Goal: Task Accomplishment & Management: Use online tool/utility

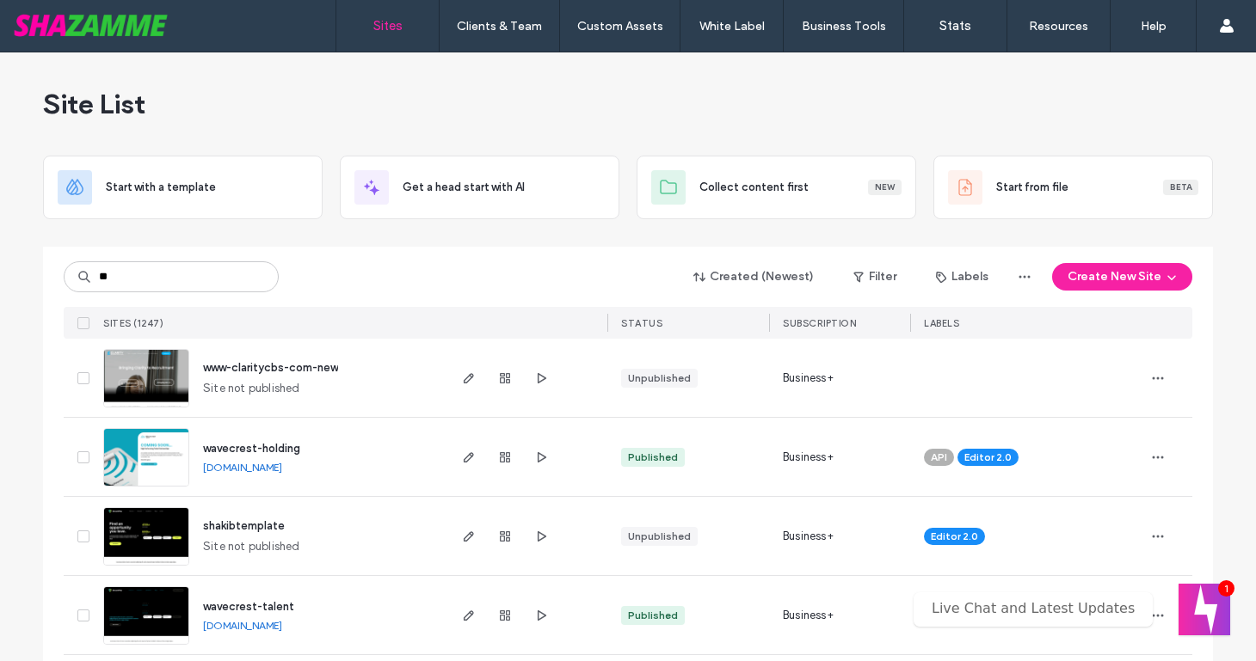
type input "**"
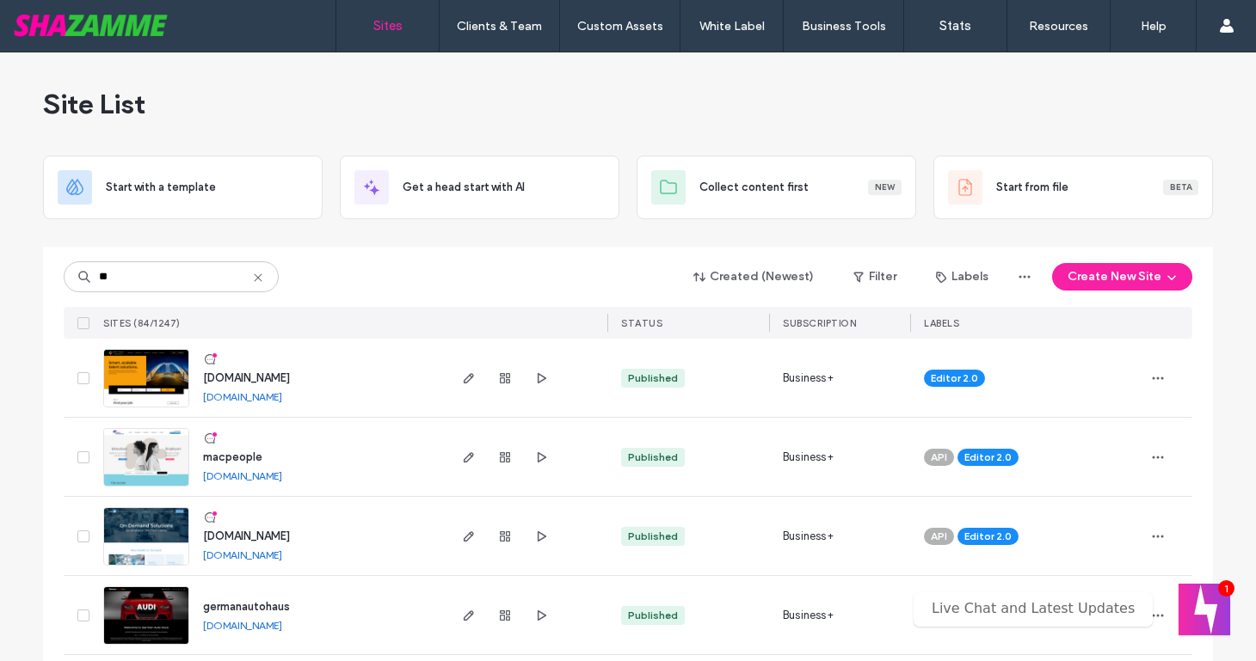
click at [225, 454] on span "macpeople" at bounding box center [232, 457] width 59 height 13
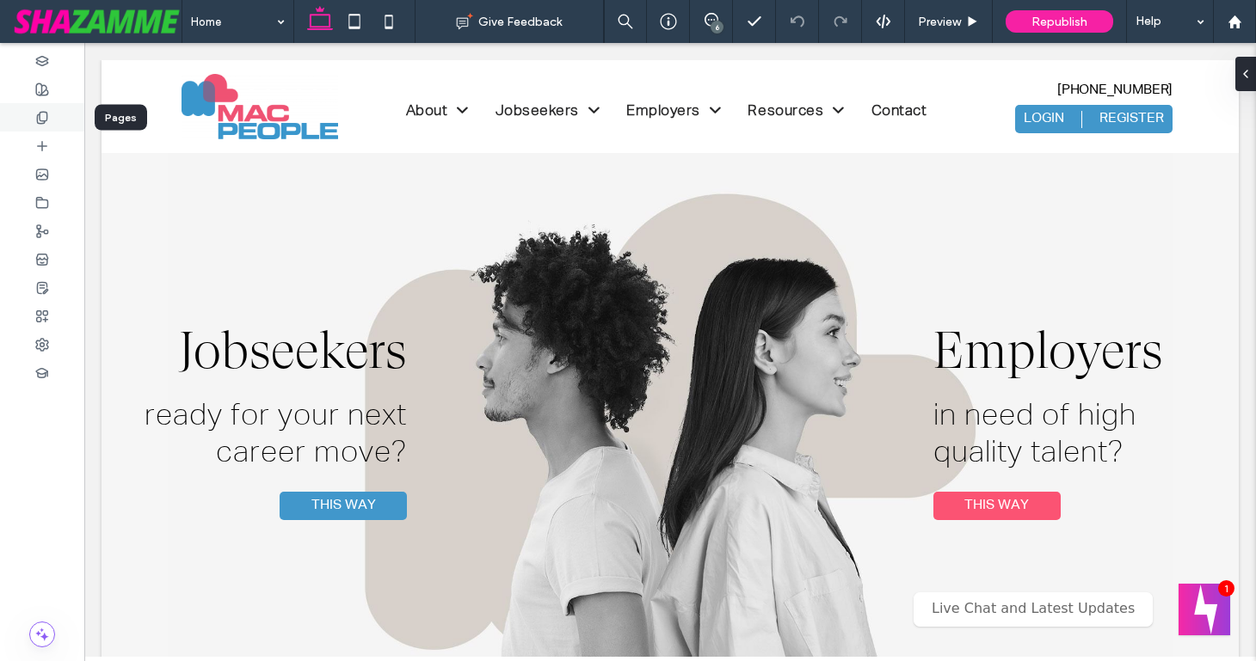
click at [38, 120] on icon at bounding box center [42, 118] width 14 height 14
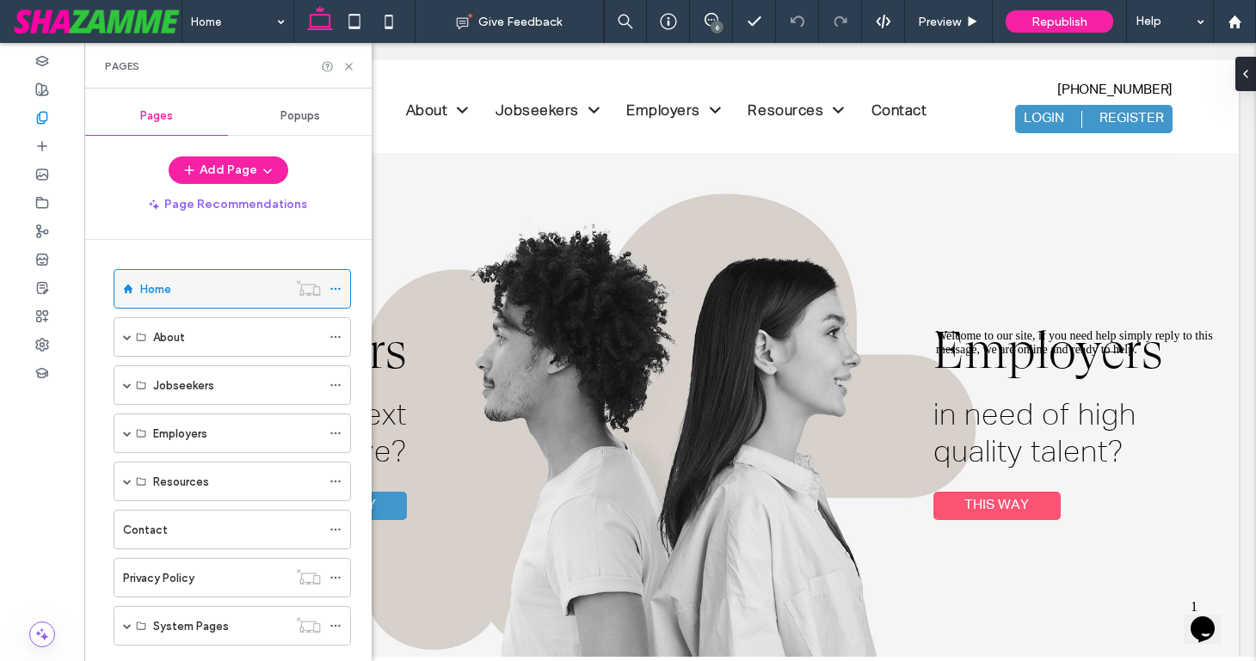
click at [341, 286] on div at bounding box center [339, 289] width 21 height 26
click at [338, 288] on use at bounding box center [334, 289] width 9 height 3
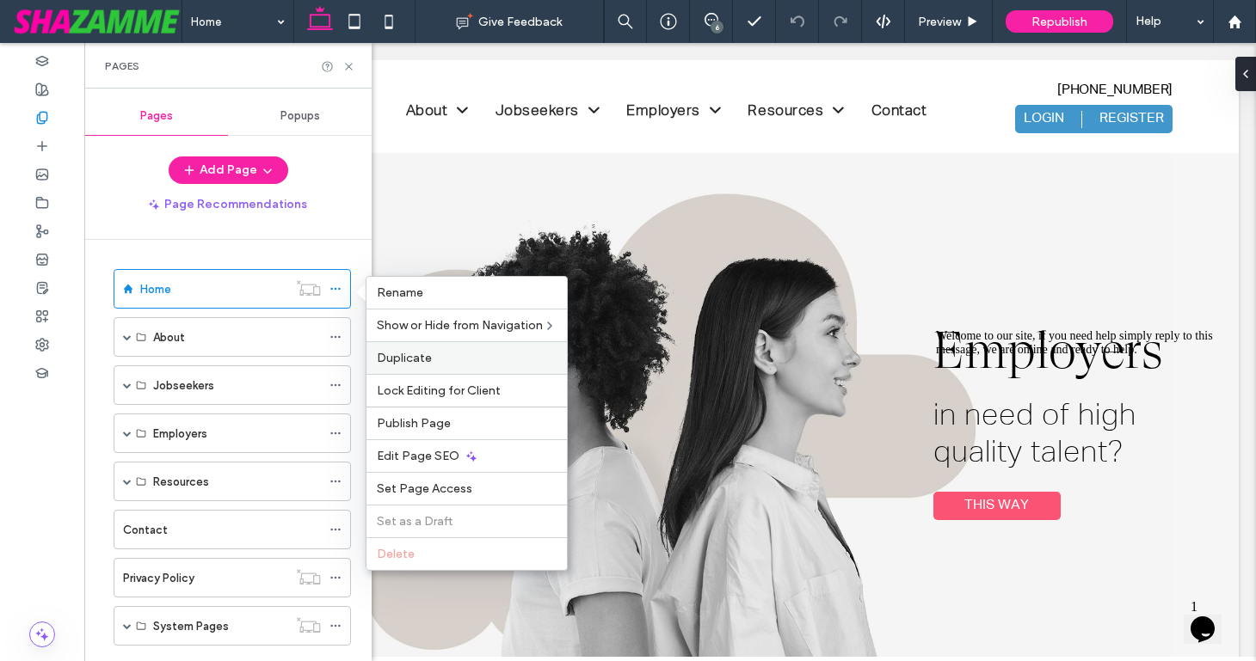
click at [403, 351] on span "Duplicate" at bounding box center [404, 358] width 55 height 15
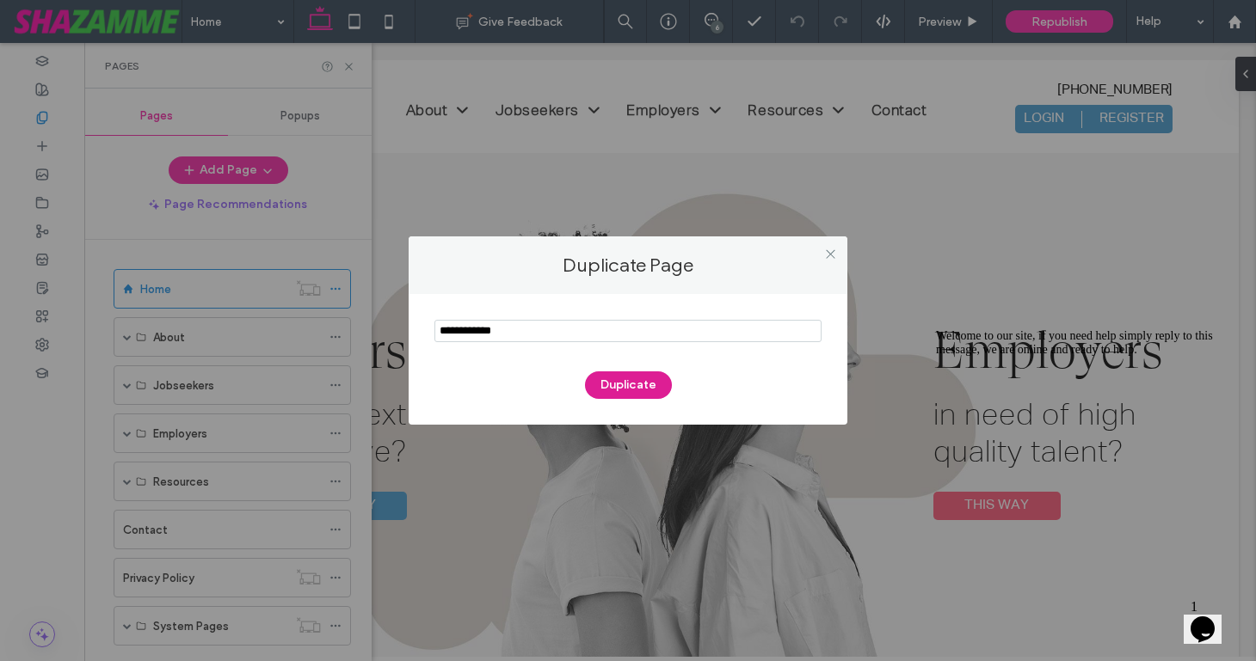
click at [622, 387] on button "Duplicate" at bounding box center [628, 386] width 87 height 28
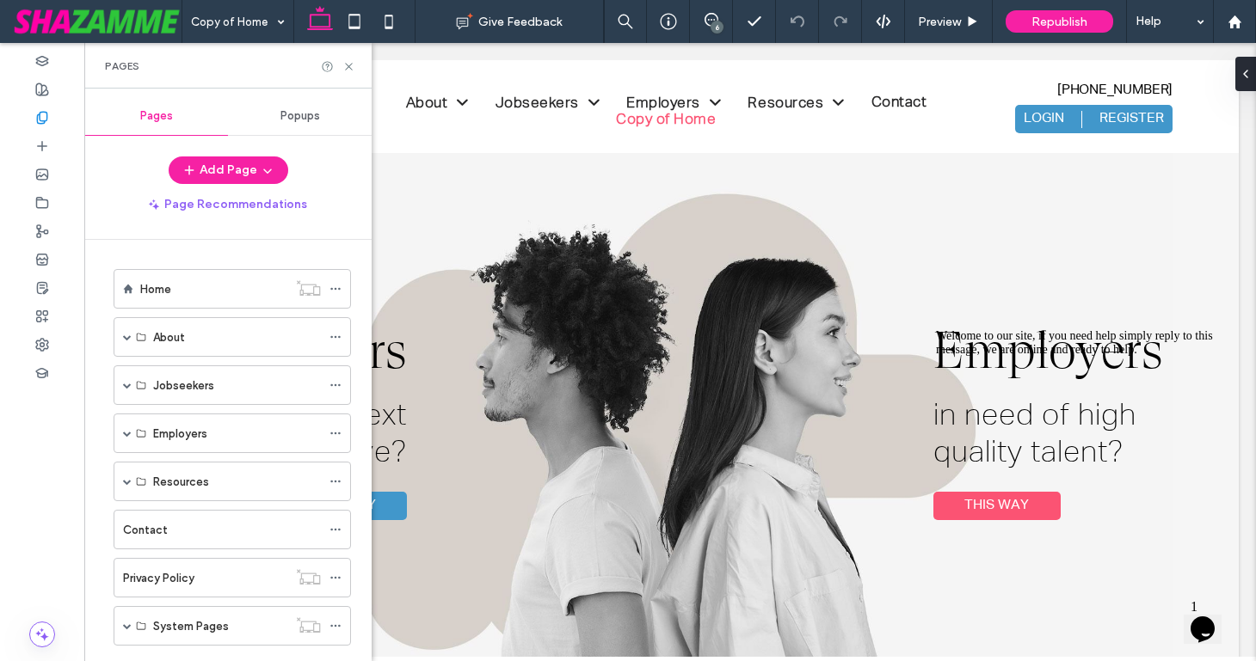
scroll to position [84, 0]
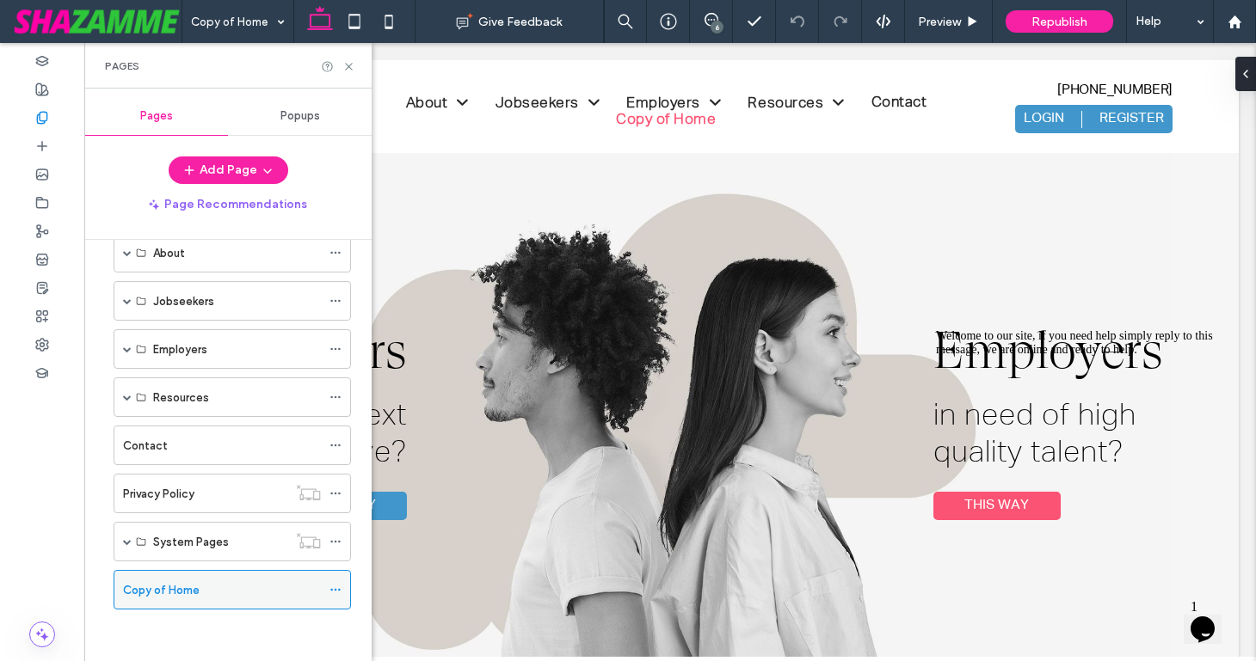
click at [335, 588] on icon at bounding box center [335, 590] width 12 height 12
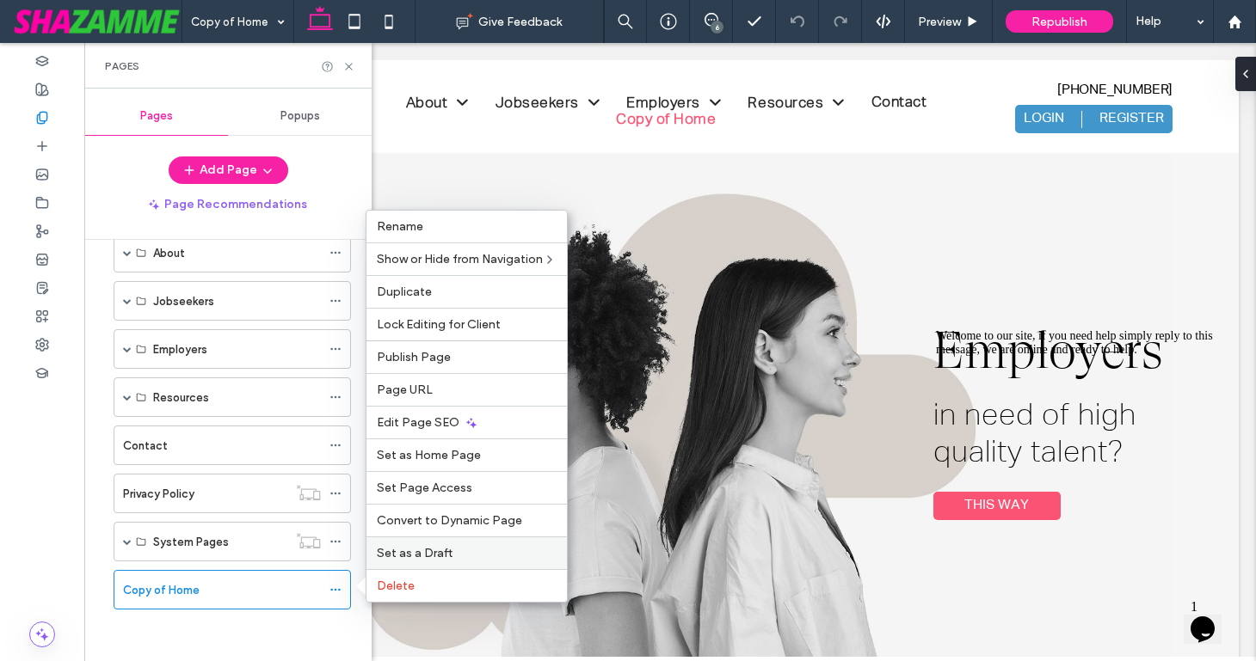
click at [403, 555] on span "Set as a Draft" at bounding box center [415, 553] width 76 height 15
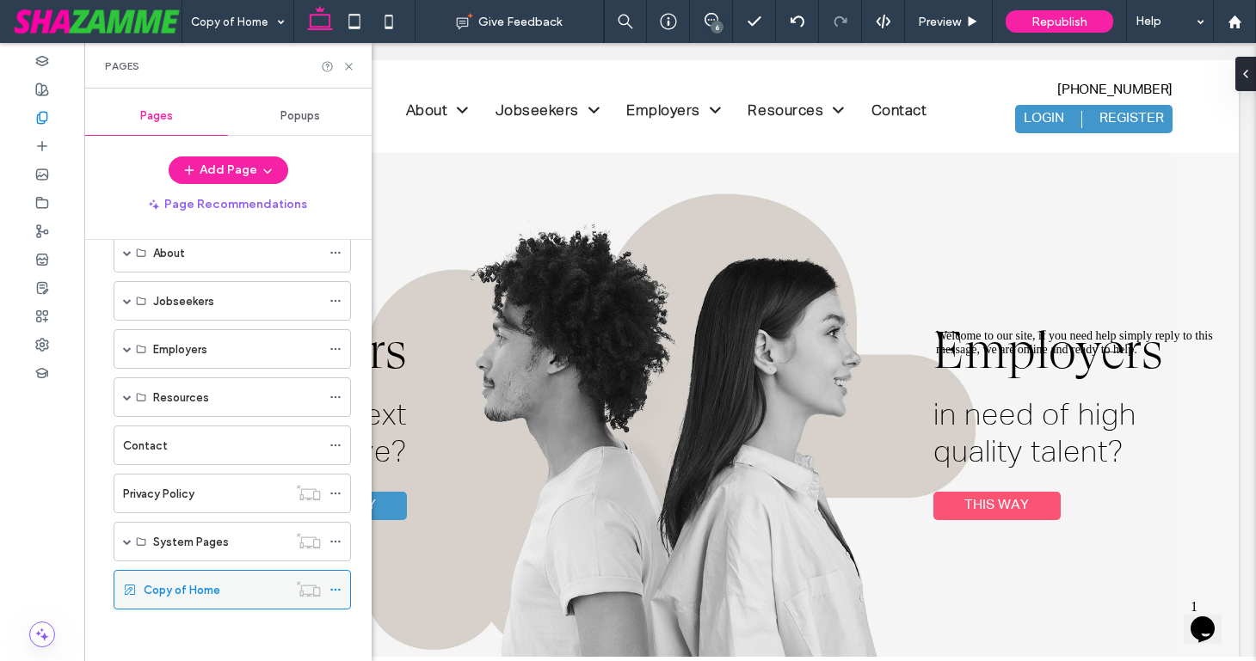
click at [334, 590] on icon at bounding box center [335, 590] width 12 height 12
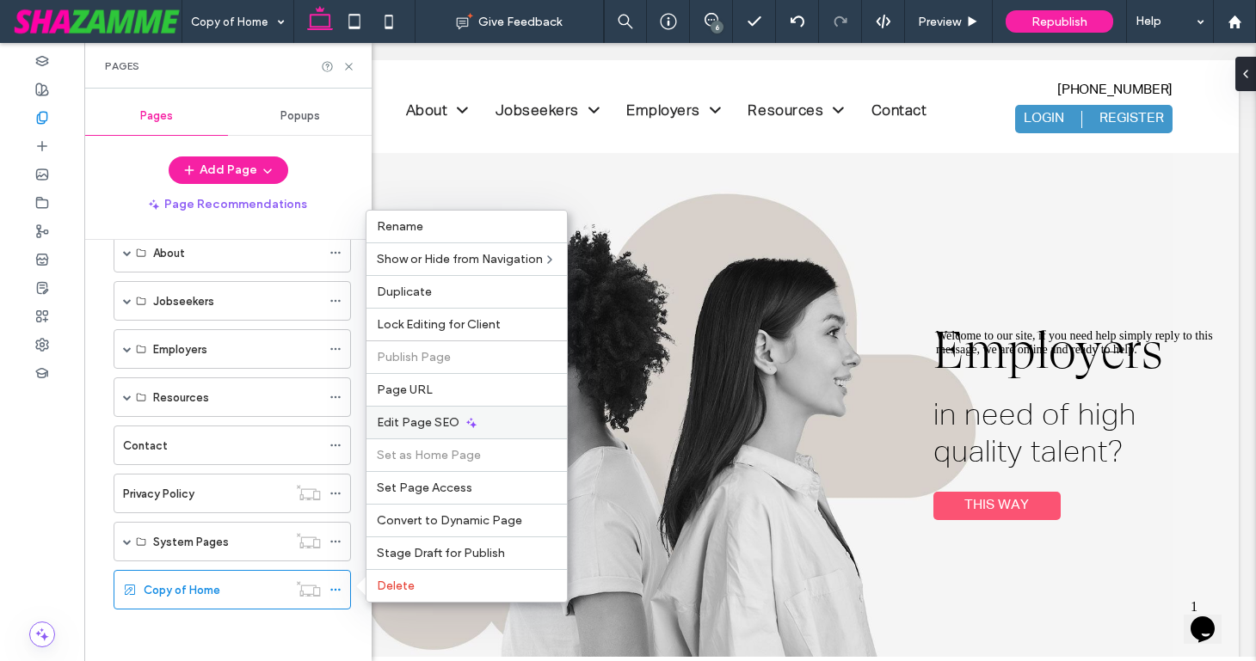
click at [410, 426] on span "Edit Page SEO" at bounding box center [418, 422] width 83 height 15
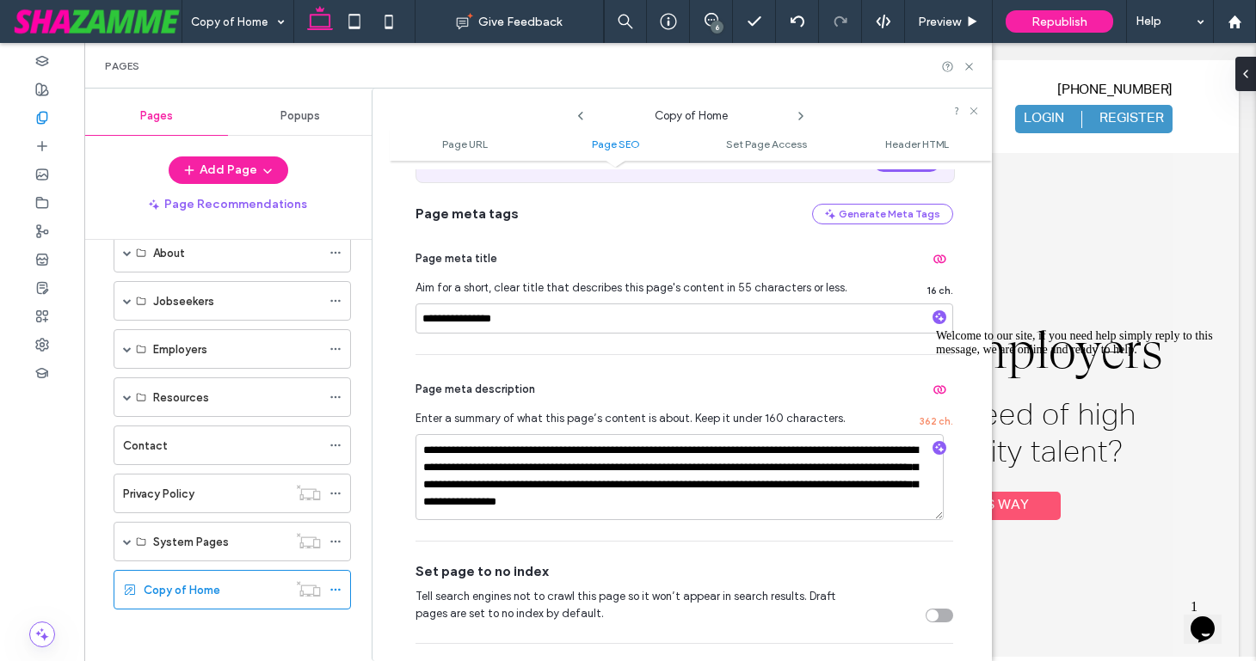
scroll to position [348, 0]
click at [931, 621] on div "toggle" at bounding box center [939, 615] width 28 height 14
click at [965, 67] on icon at bounding box center [968, 66] width 13 height 13
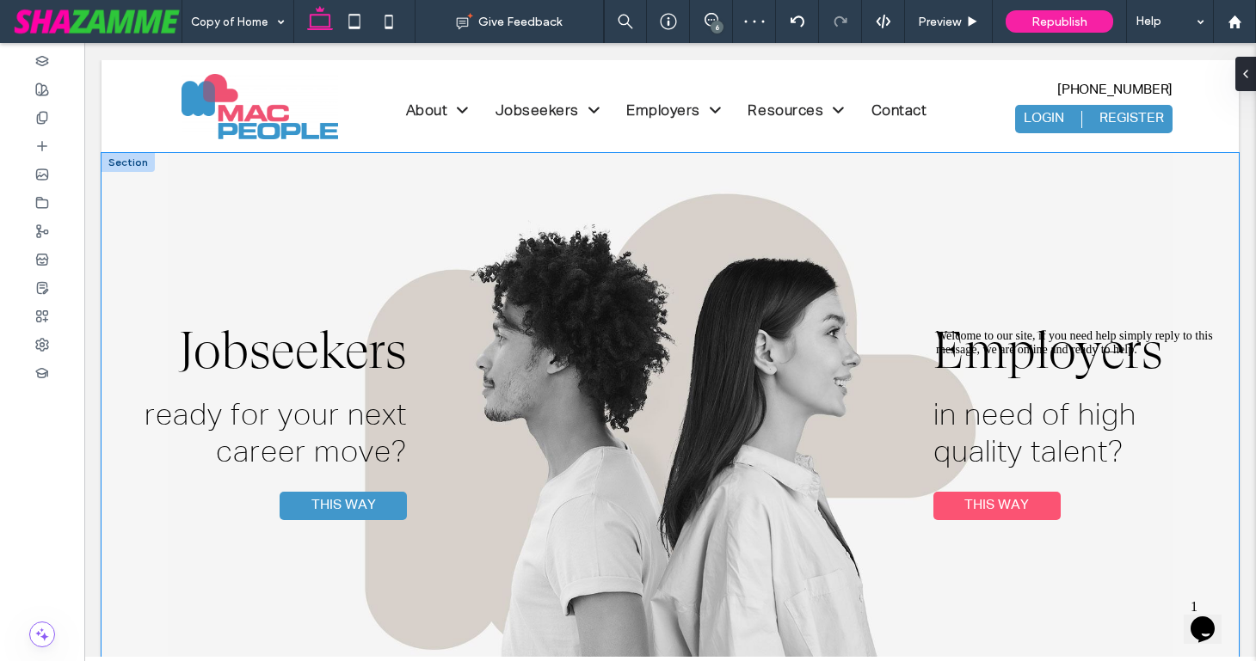
click at [396, 184] on div "Jobseekers ready for your next career move? THIS WAY Employers in need of high …" at bounding box center [669, 435] width 1137 height 565
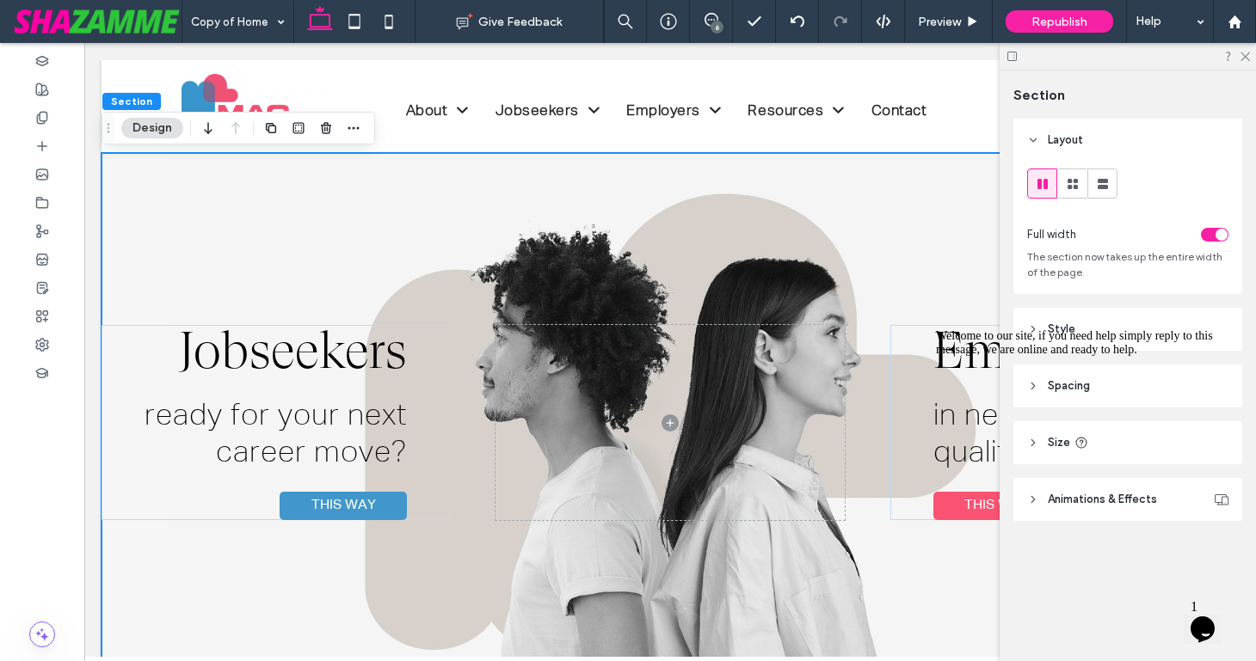
click at [936, 329] on icon "Chat attention grabber" at bounding box center [936, 329] width 0 height 0
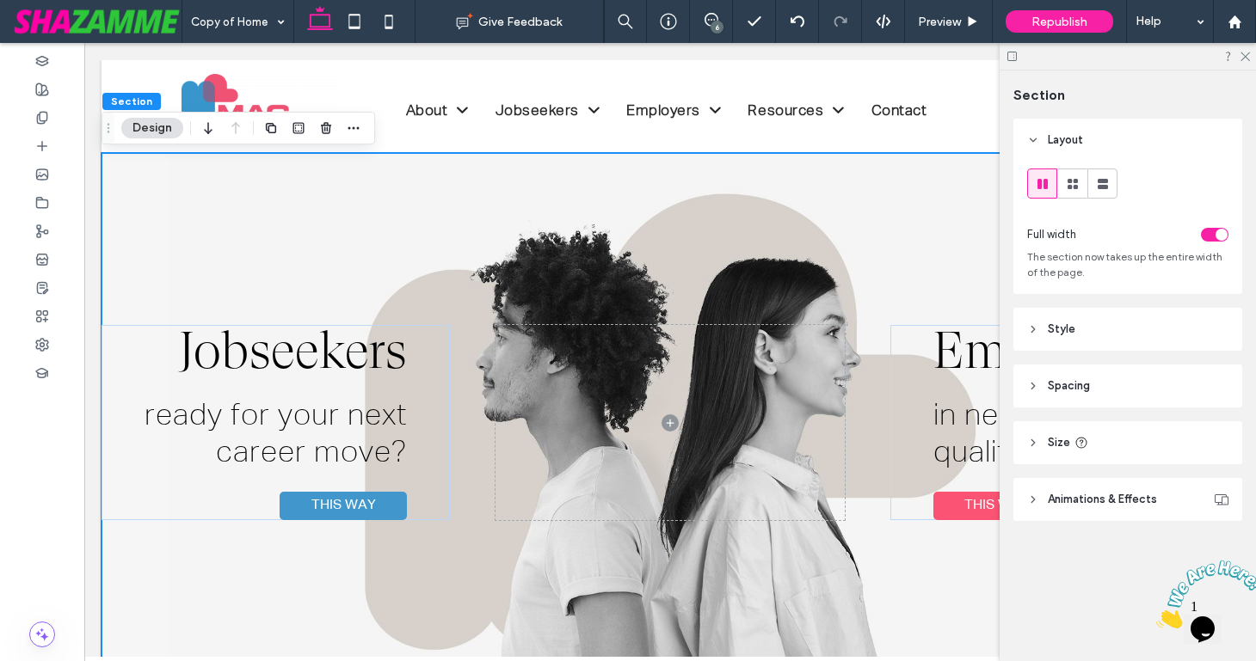
click at [1035, 326] on icon at bounding box center [1033, 329] width 12 height 12
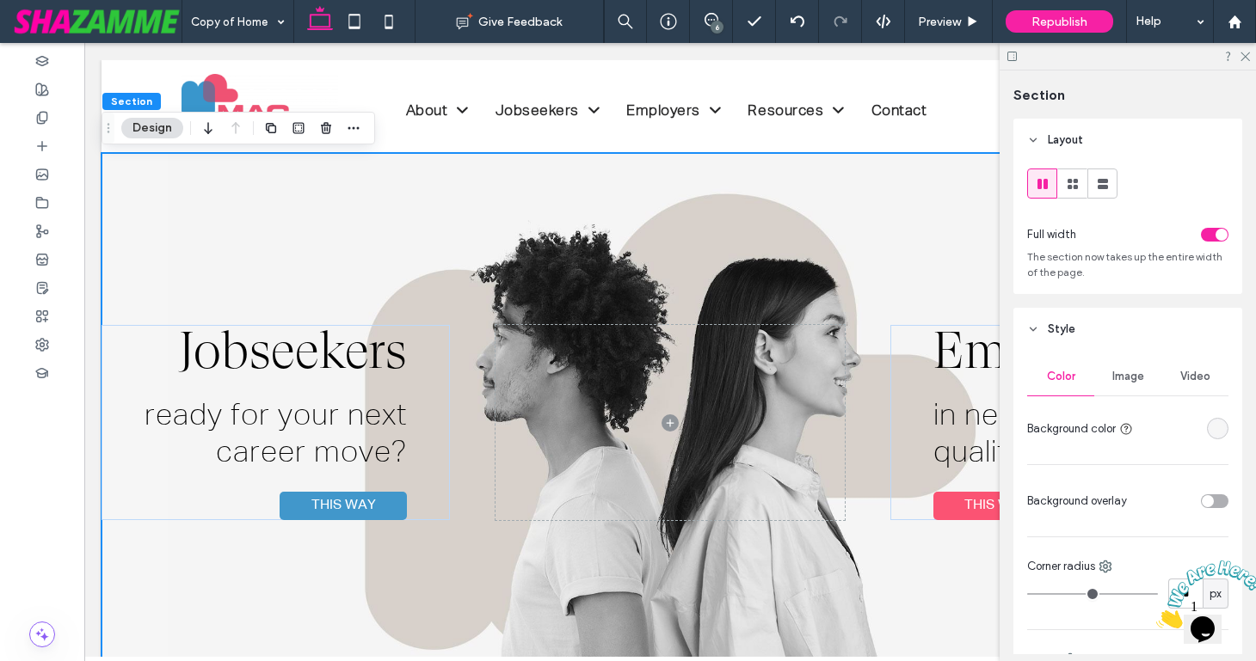
click at [1120, 381] on span "Image" at bounding box center [1128, 377] width 32 height 14
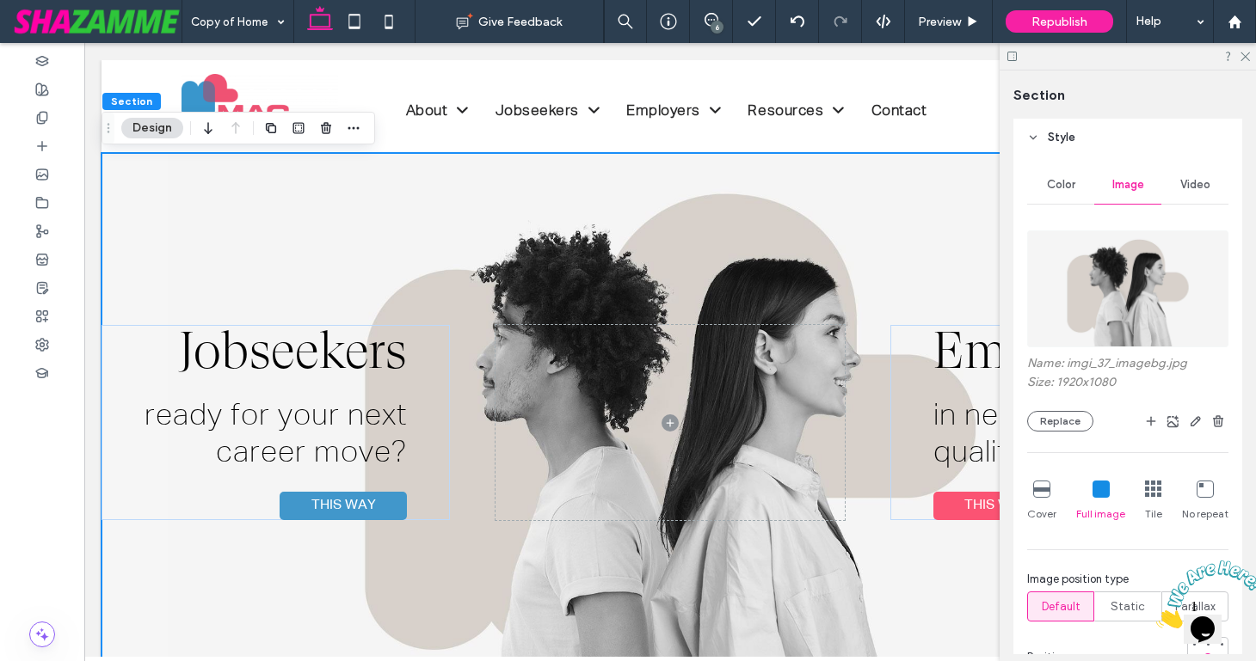
scroll to position [212, 0]
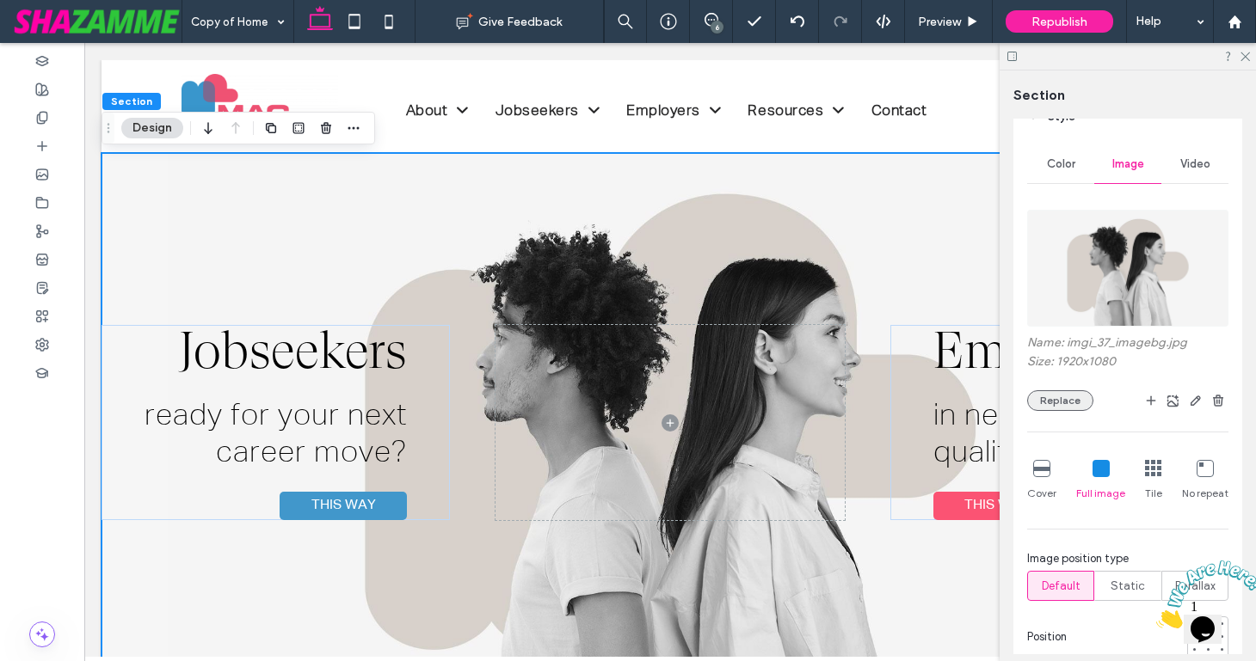
click at [1066, 398] on button "Replace" at bounding box center [1060, 400] width 66 height 21
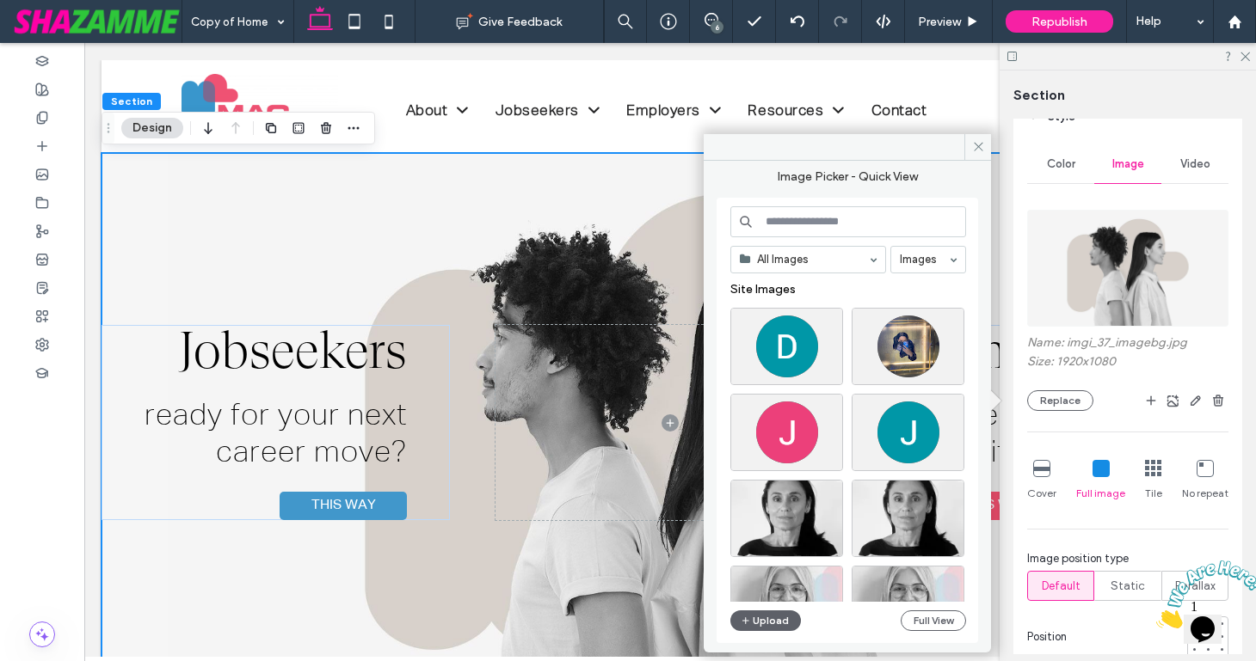
click at [839, 221] on input at bounding box center [848, 221] width 236 height 31
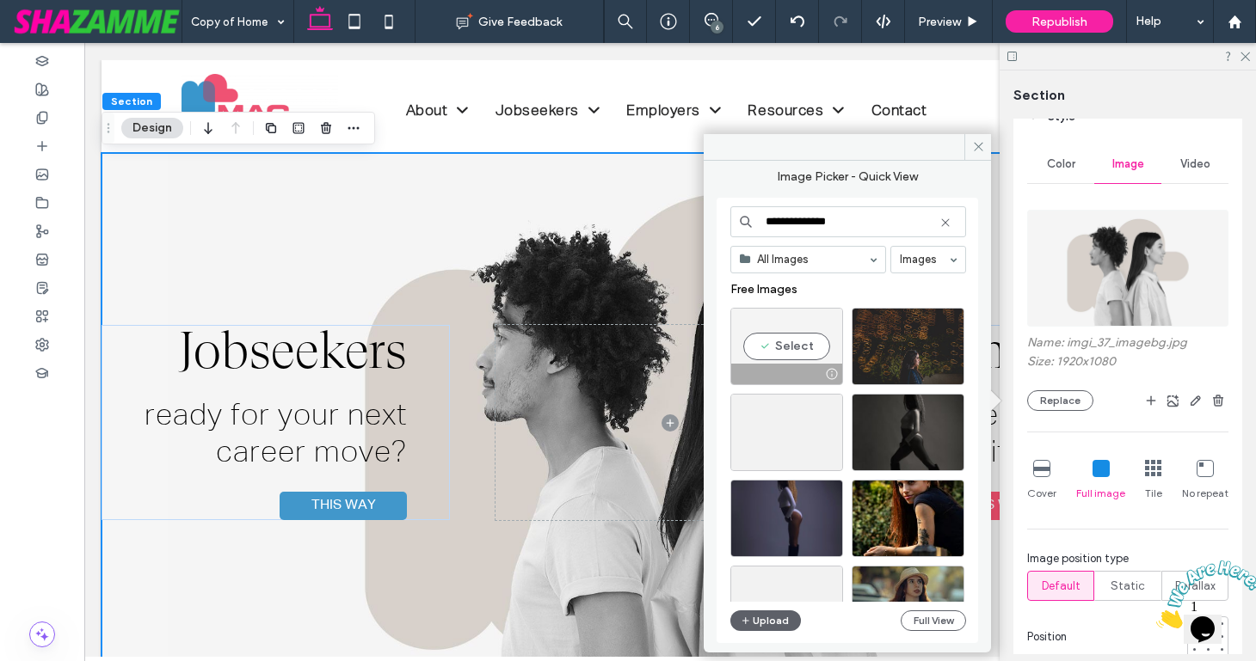
type input "**********"
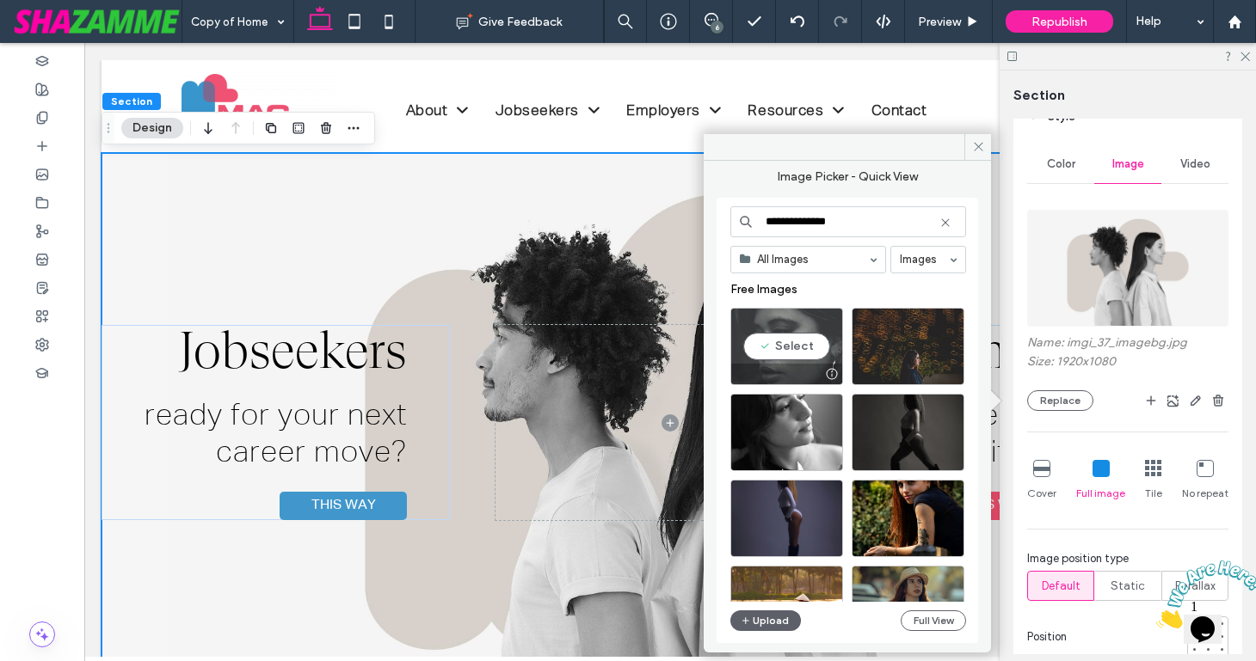
click at [784, 344] on div "Select" at bounding box center [786, 346] width 113 height 77
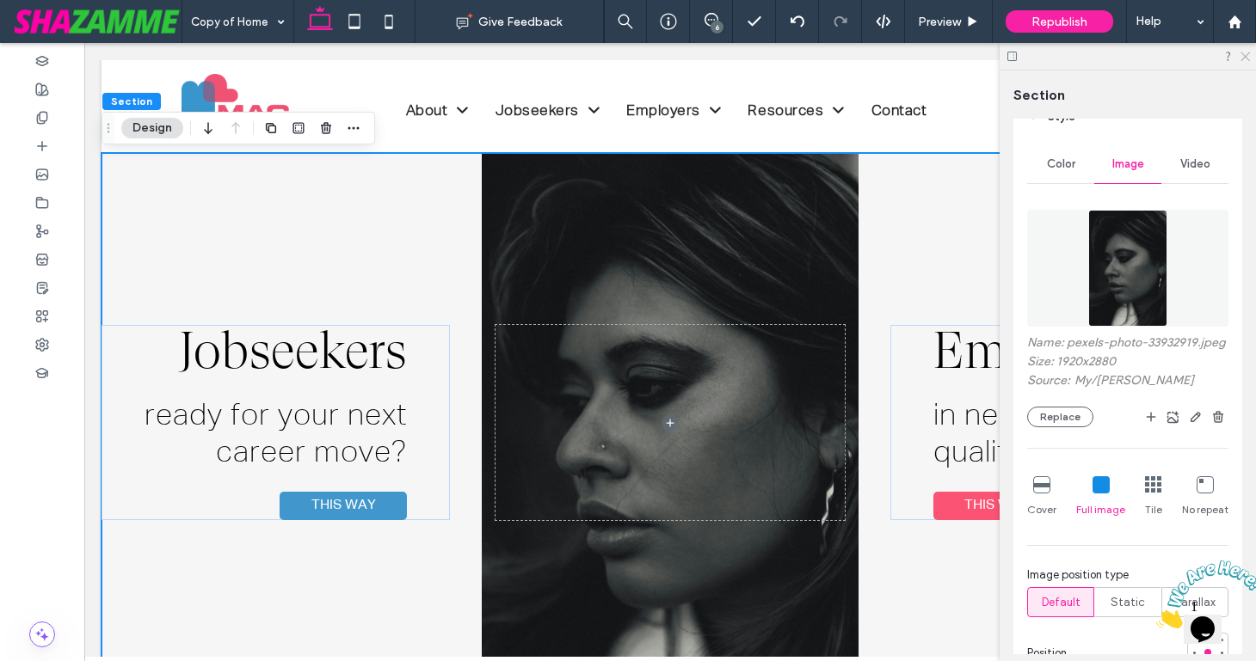
click at [1243, 53] on icon at bounding box center [1244, 55] width 11 height 11
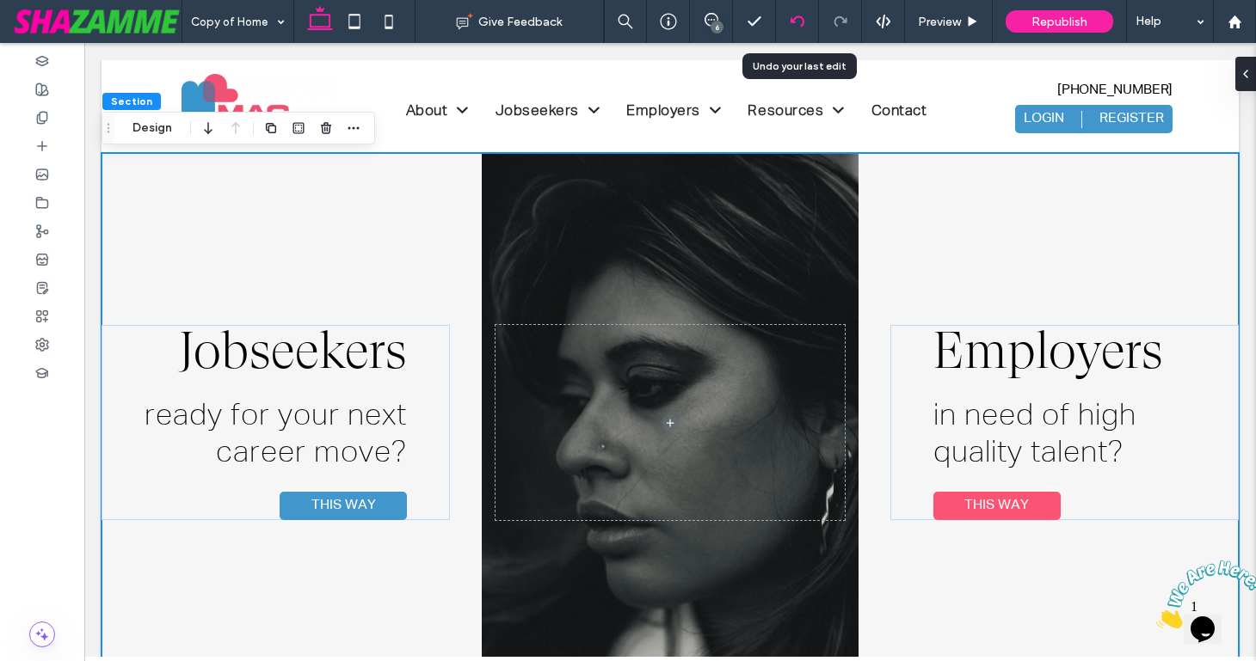
click at [794, 22] on use at bounding box center [797, 20] width 14 height 11
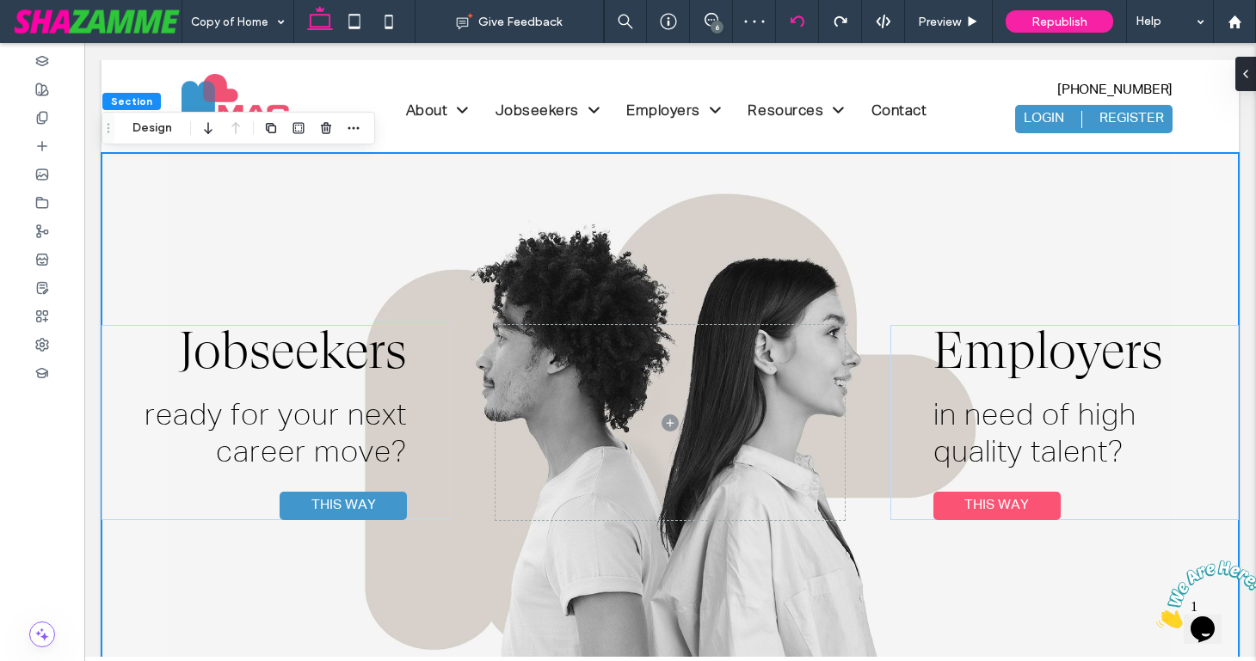
scroll to position [0, 0]
click at [43, 116] on icon at bounding box center [42, 118] width 14 height 14
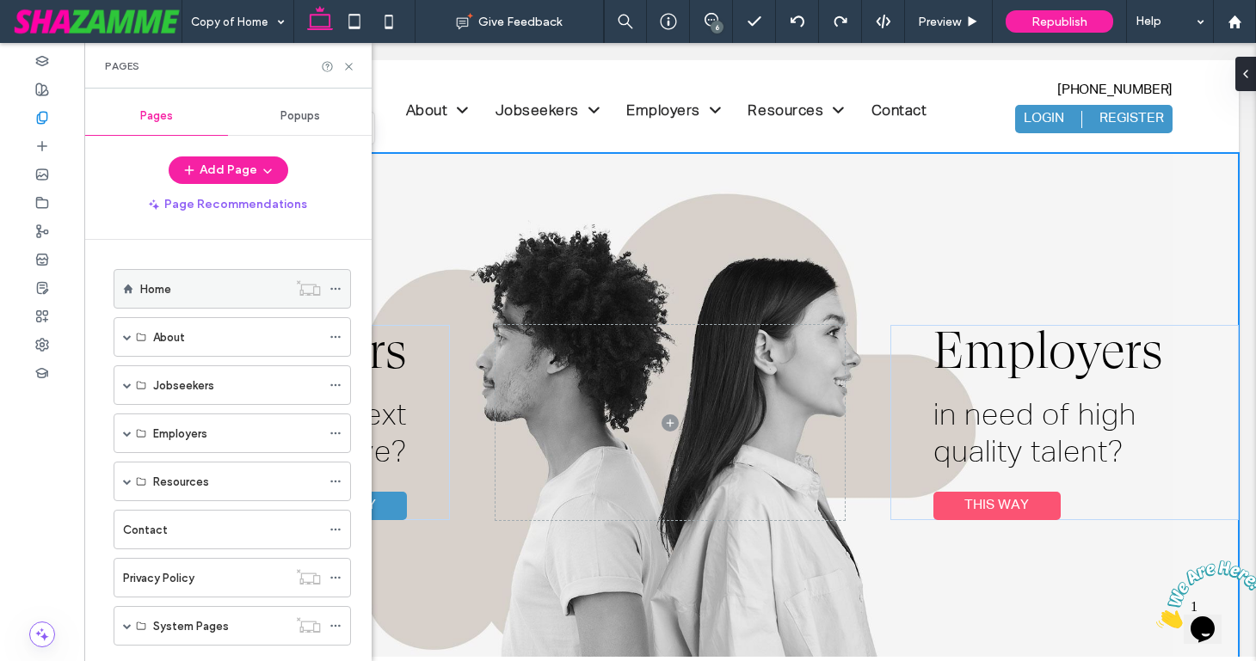
click at [335, 287] on icon at bounding box center [335, 289] width 12 height 12
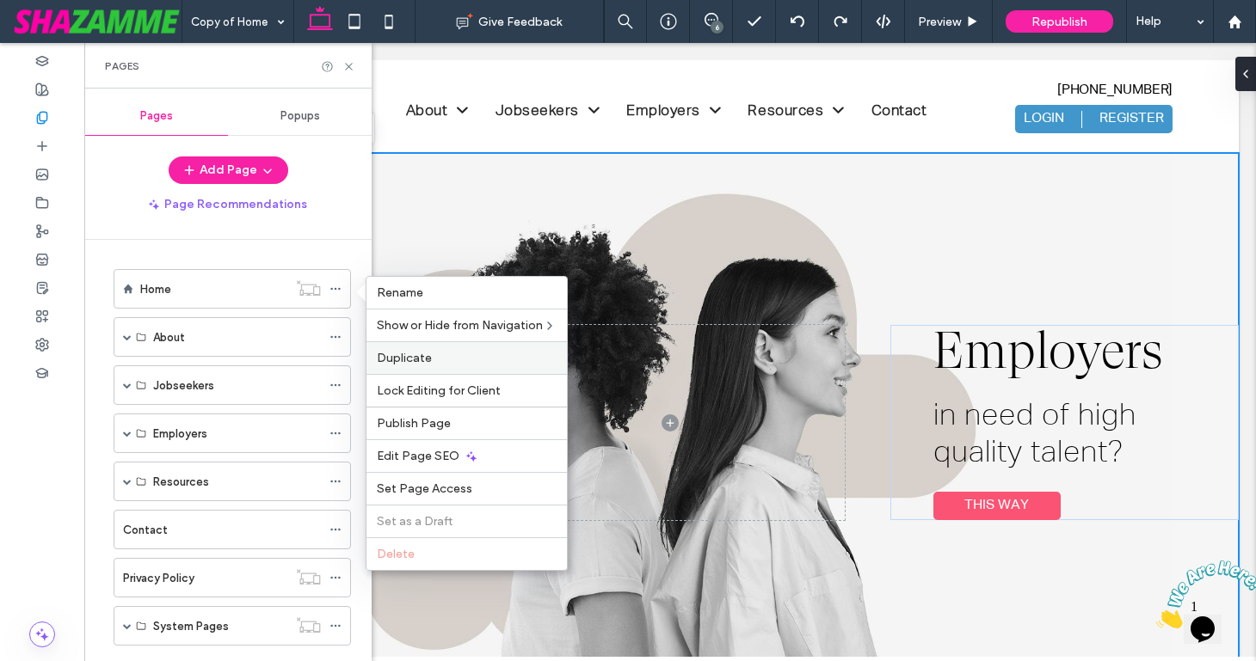
click at [431, 359] on label "Duplicate" at bounding box center [467, 358] width 180 height 15
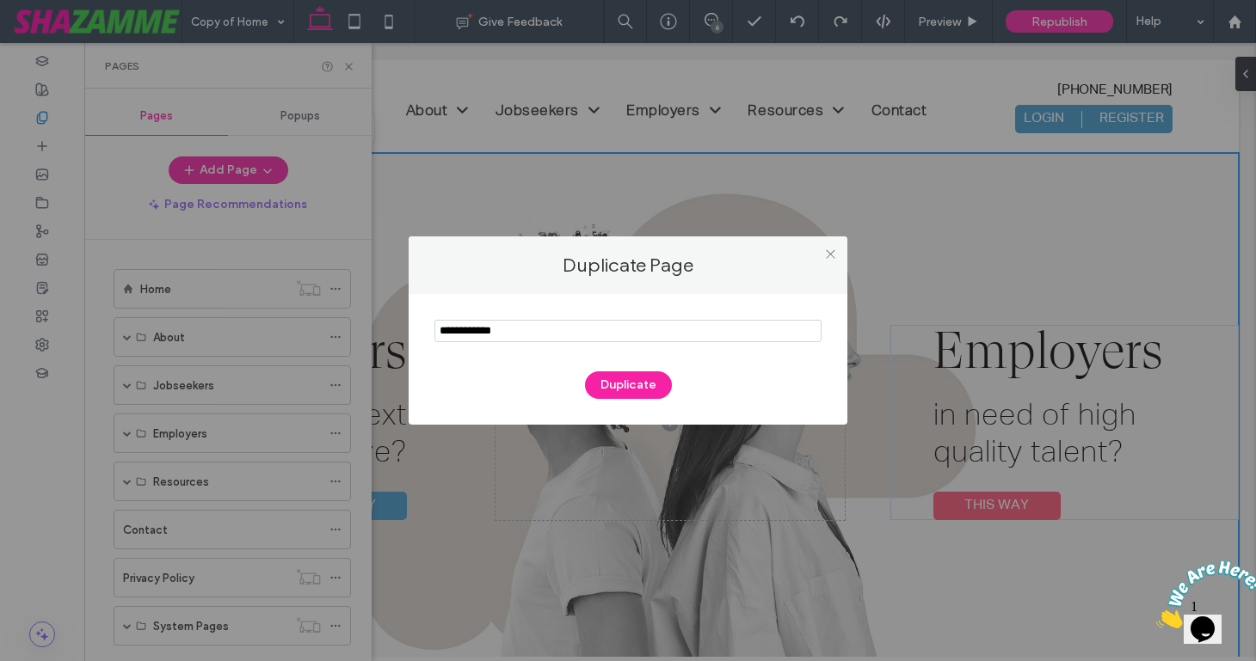
drag, startPoint x: 522, startPoint y: 334, endPoint x: 428, endPoint y: 333, distance: 93.8
click at [428, 333] on div "Duplicate" at bounding box center [628, 359] width 439 height 131
type input "**********"
click at [620, 385] on button "Duplicate" at bounding box center [628, 386] width 87 height 28
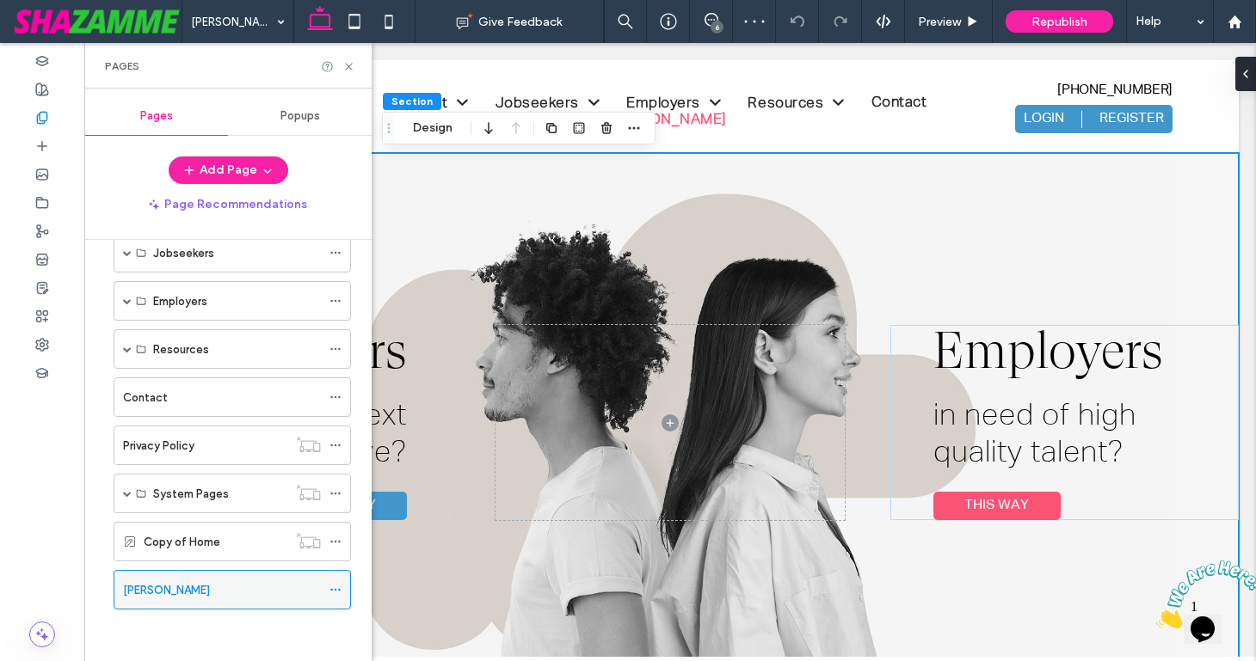
click at [341, 587] on icon at bounding box center [335, 590] width 12 height 12
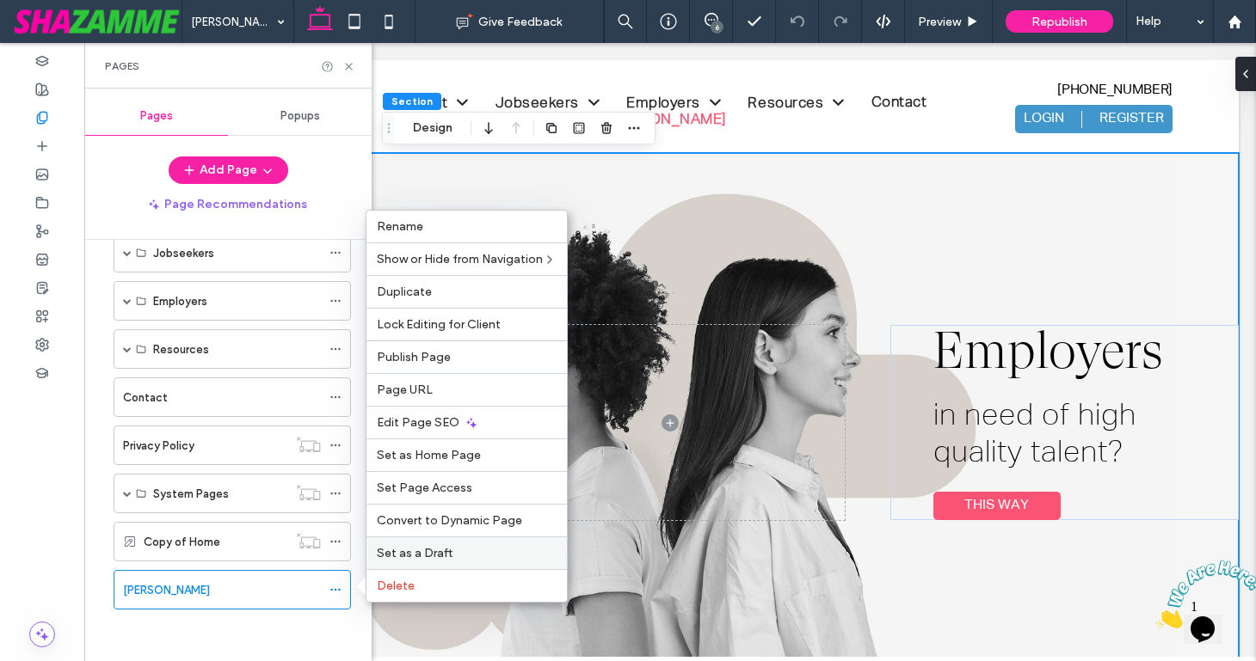
click at [410, 551] on span "Set as a Draft" at bounding box center [415, 553] width 76 height 15
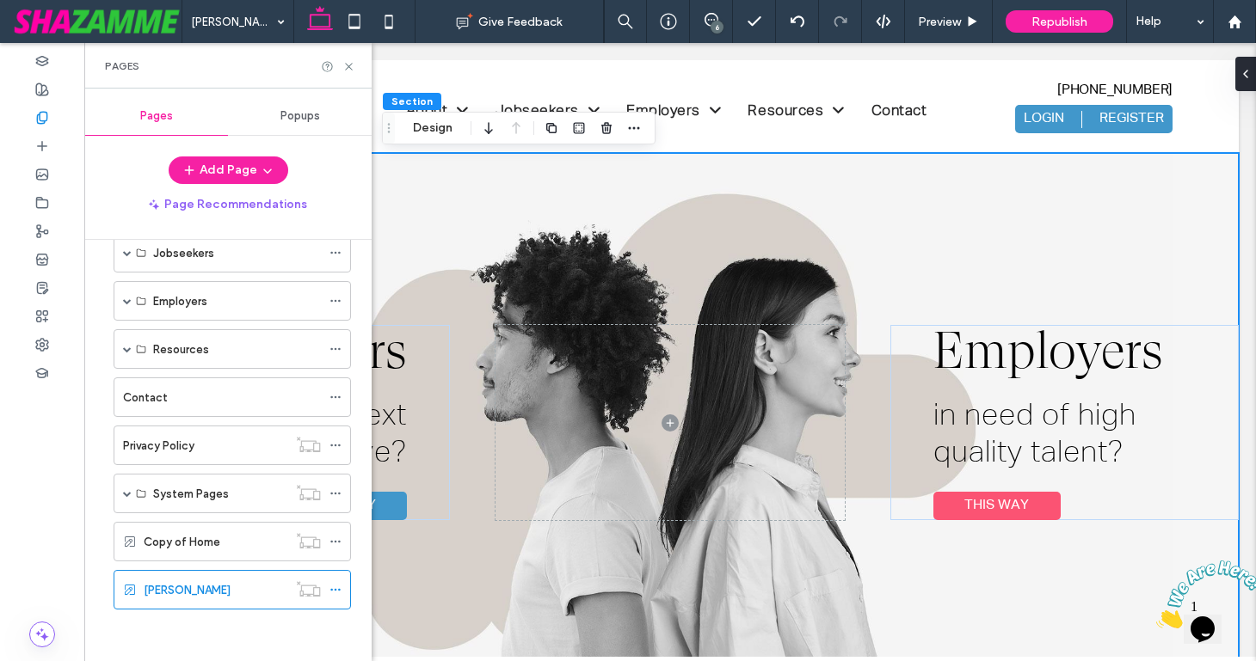
scroll to position [1, 0]
click at [345, 62] on icon at bounding box center [348, 66] width 13 height 13
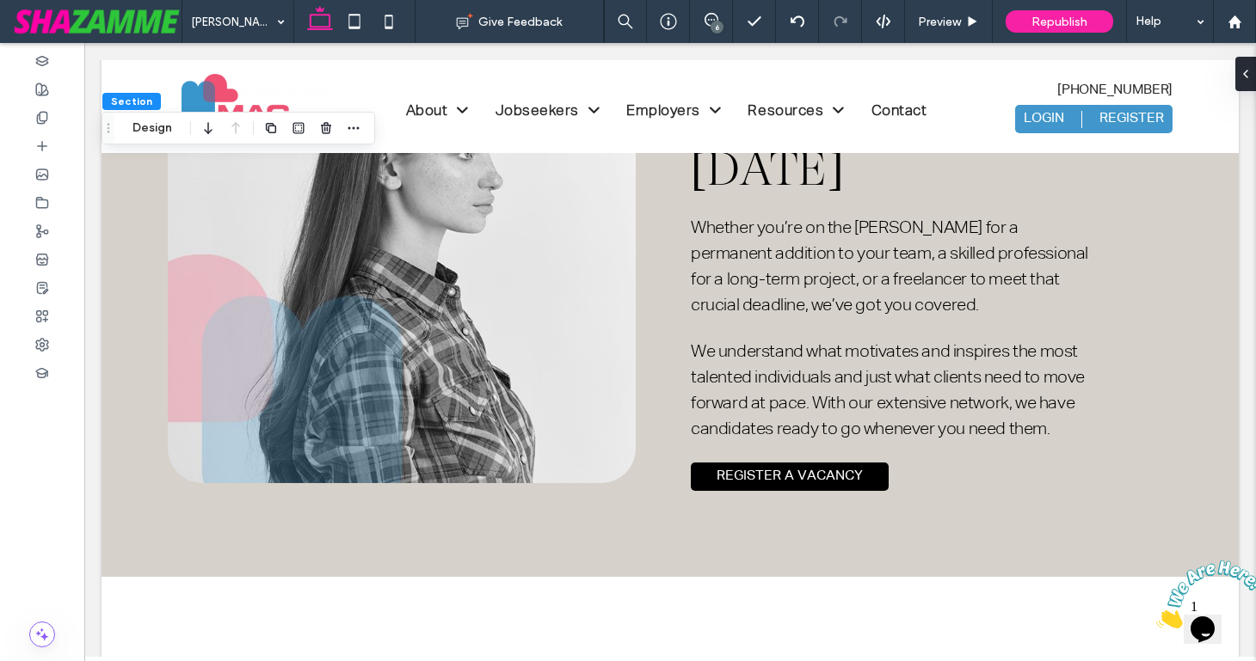
scroll to position [4145, 0]
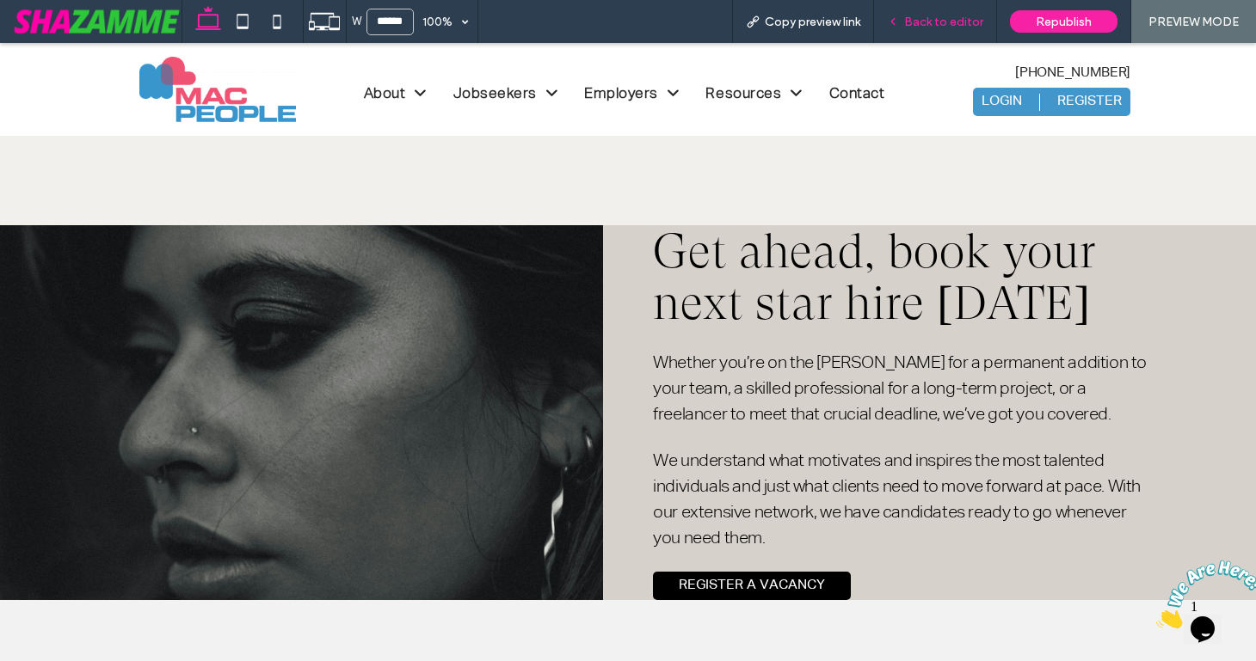
click at [961, 19] on span "Back to editor" at bounding box center [943, 22] width 79 height 15
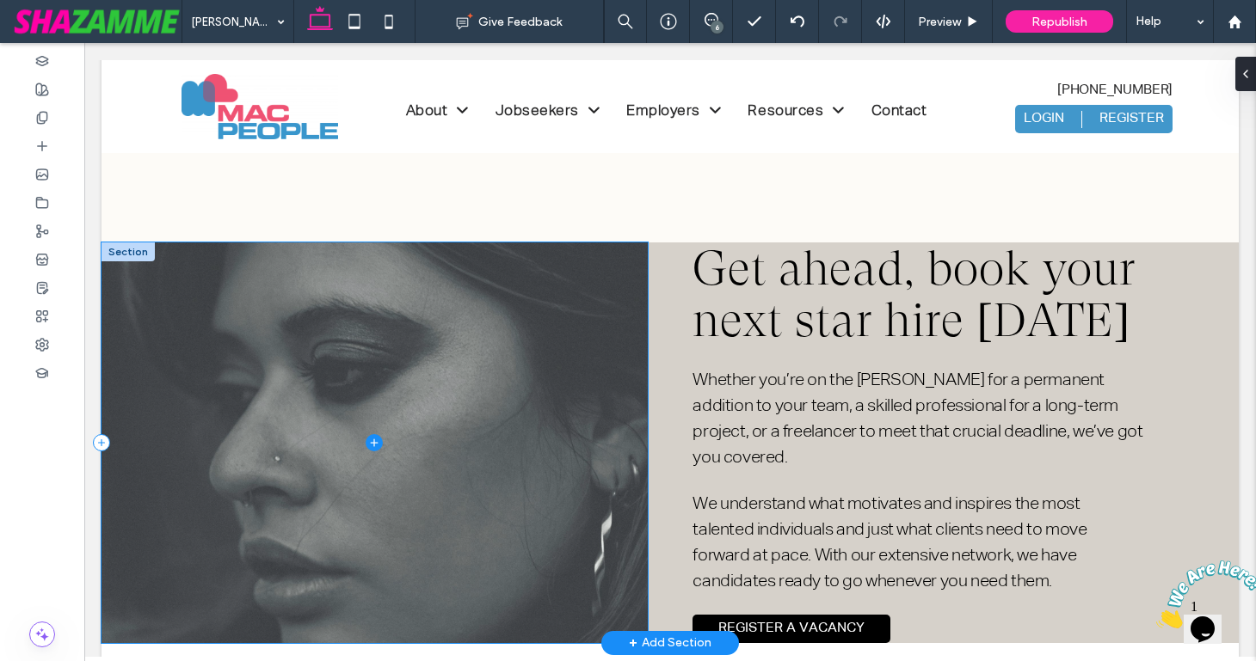
scroll to position [3852, 0]
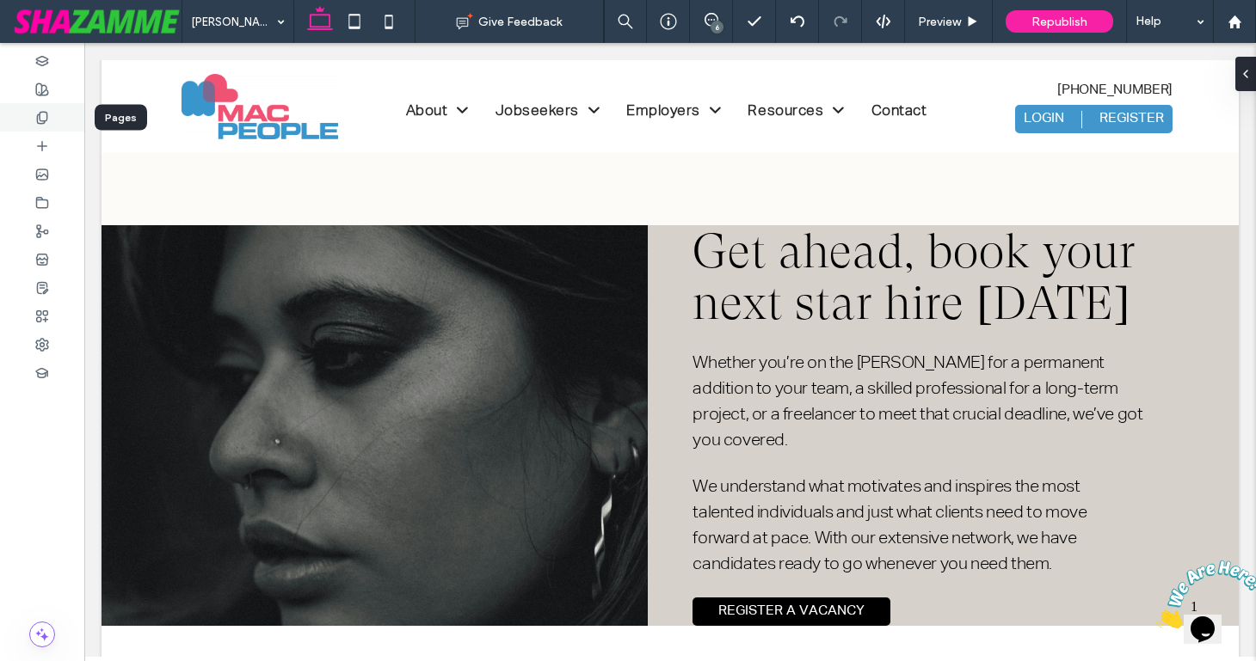
click at [46, 109] on div at bounding box center [42, 117] width 84 height 28
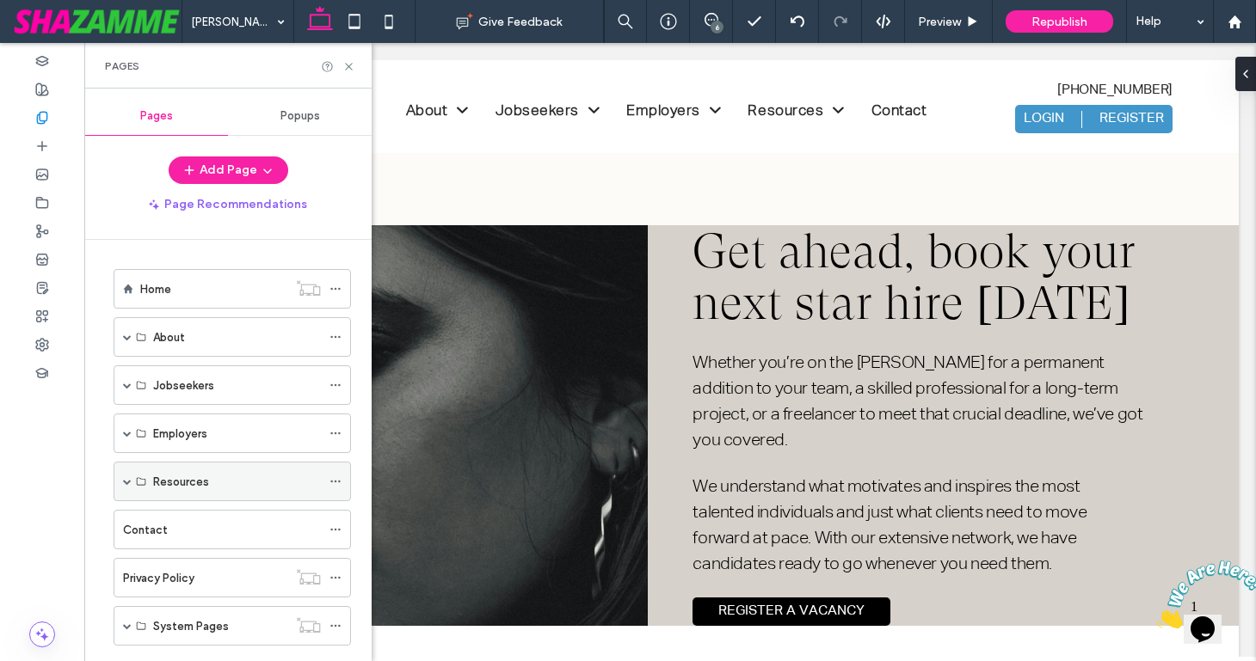
scroll to position [132, 0]
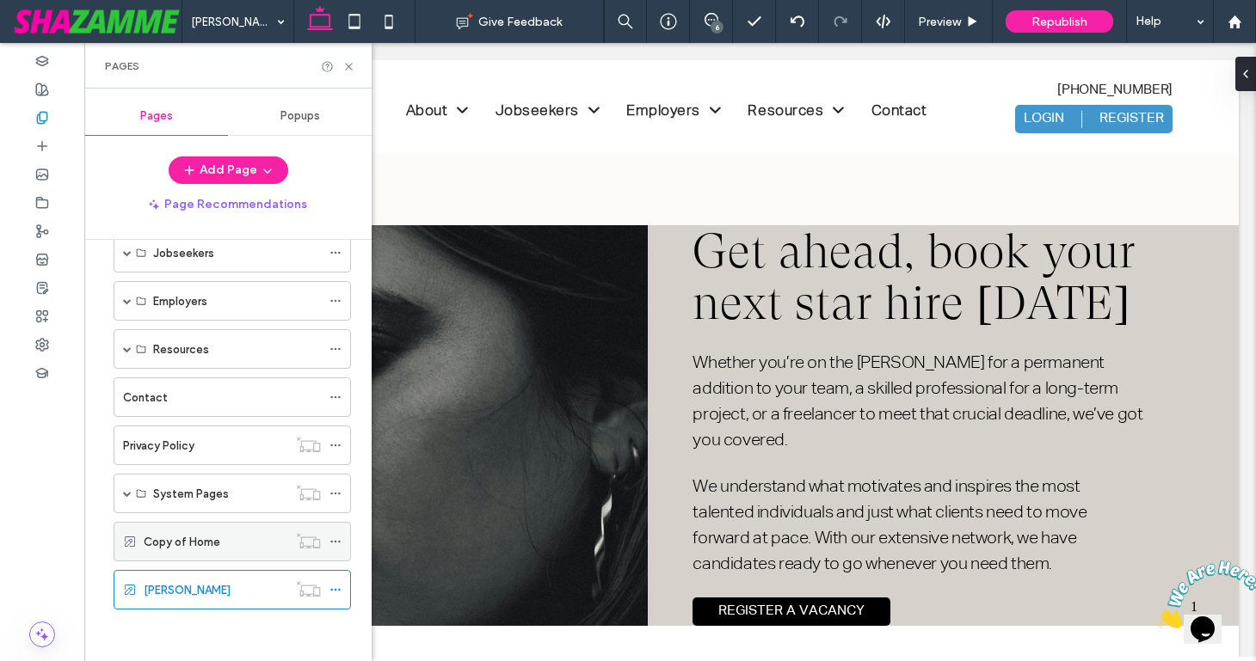
click at [200, 537] on label "Copy of Home" at bounding box center [182, 542] width 77 height 30
click at [350, 65] on icon at bounding box center [348, 66] width 13 height 13
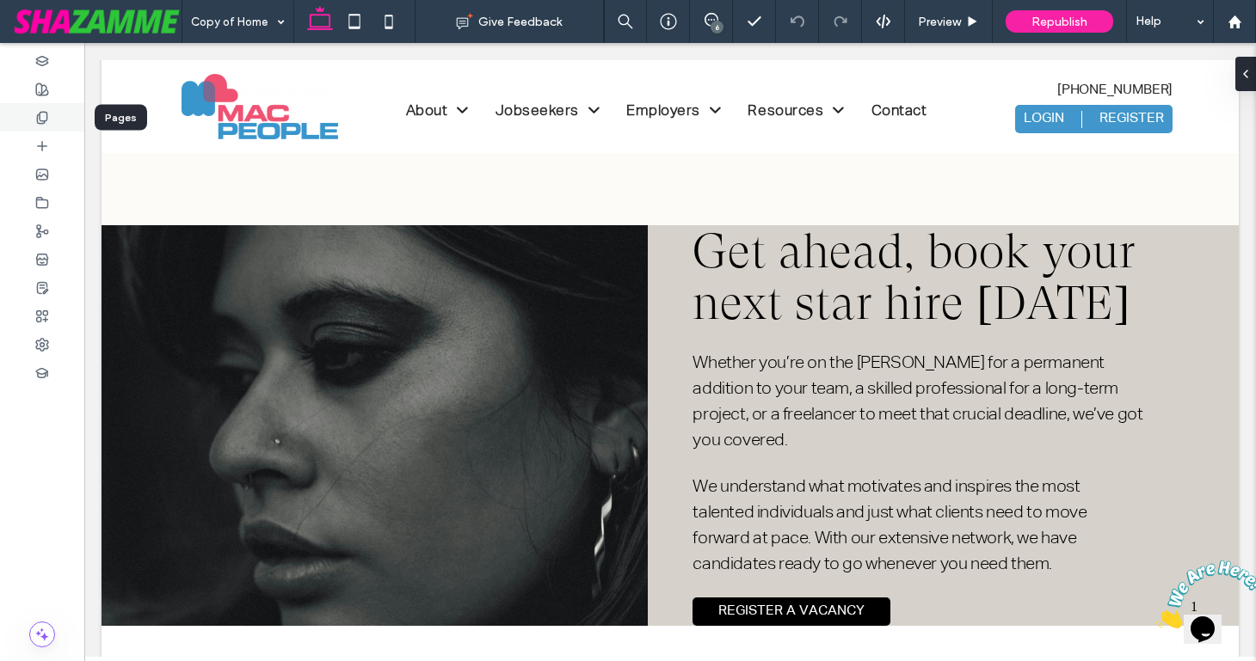
click at [46, 116] on icon at bounding box center [42, 118] width 14 height 14
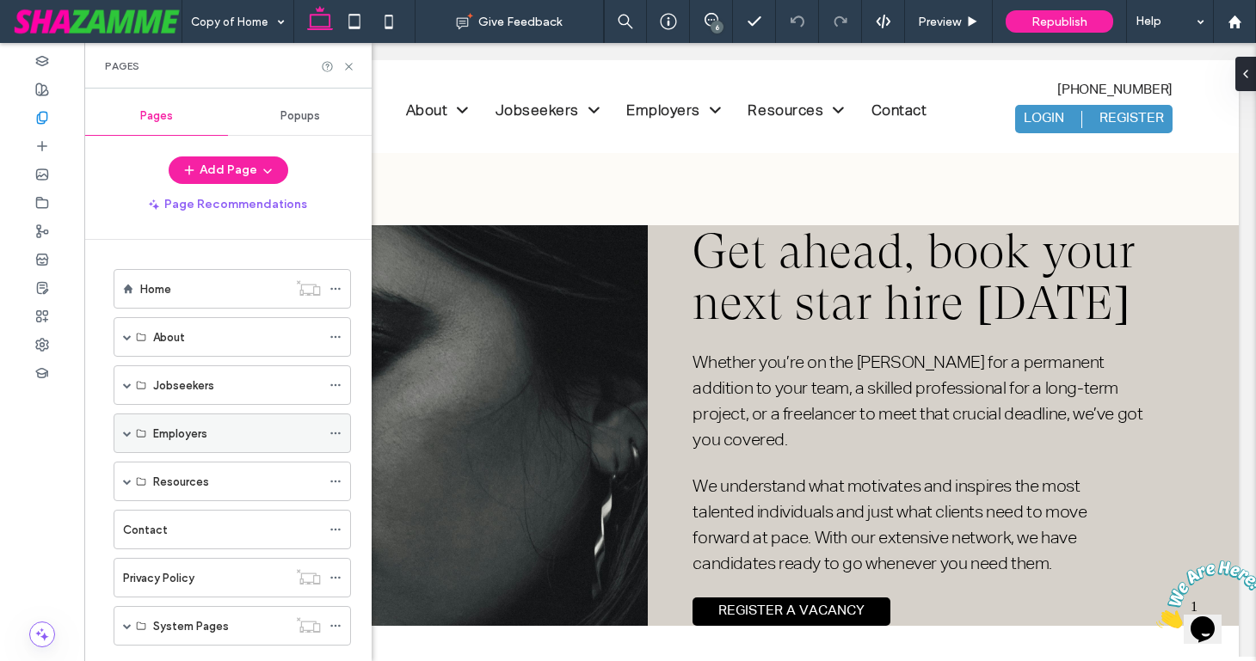
scroll to position [132, 0]
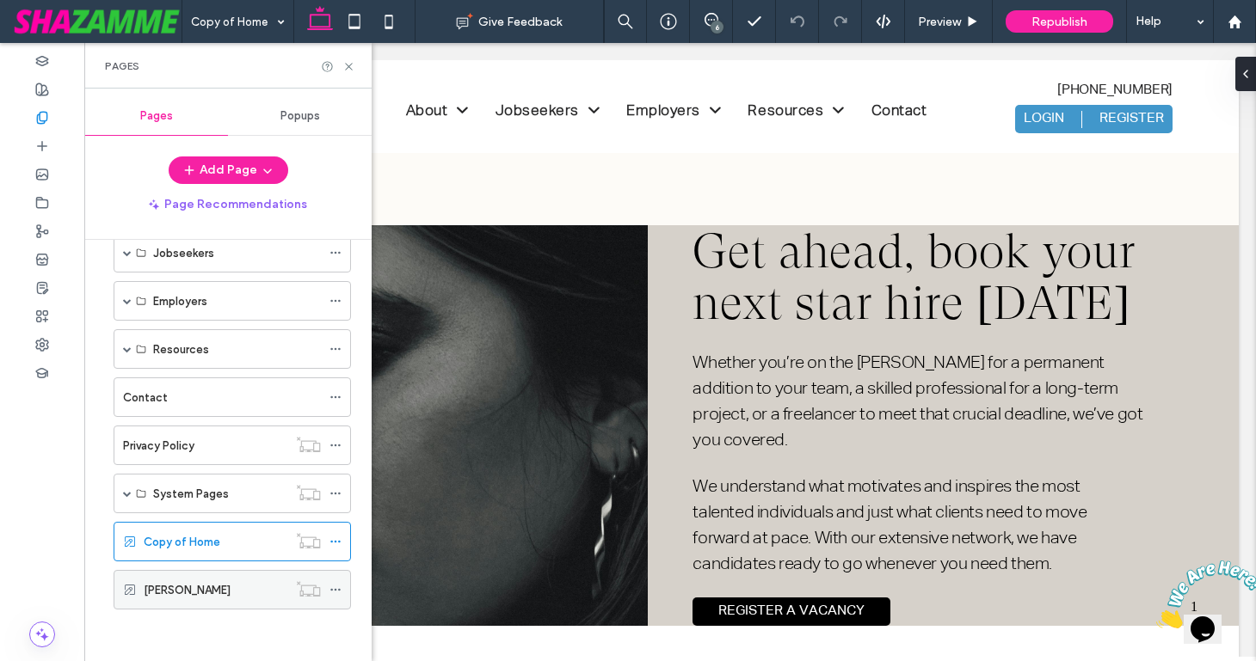
click at [202, 591] on div "[PERSON_NAME]" at bounding box center [216, 590] width 144 height 18
click at [348, 73] on div "Pages" at bounding box center [227, 66] width 287 height 46
click at [347, 68] on icon at bounding box center [348, 66] width 13 height 13
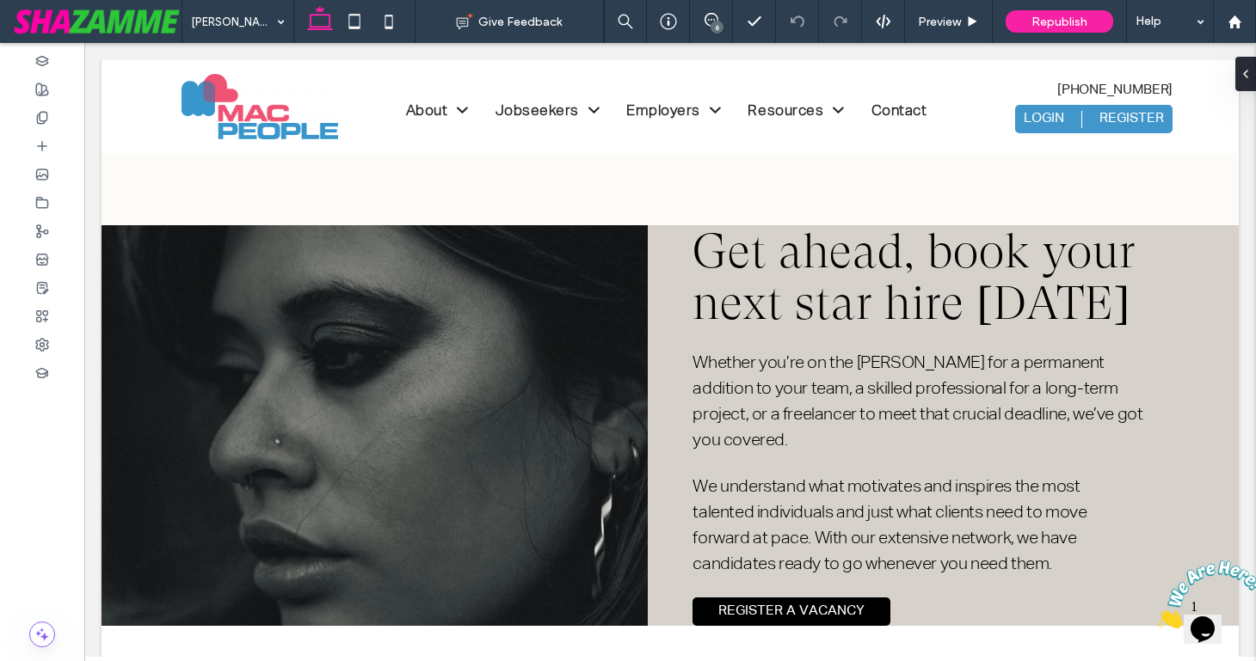
click at [1156, 617] on icon "Close" at bounding box center [1156, 624] width 0 height 15
